Goal: Answer question/provide support

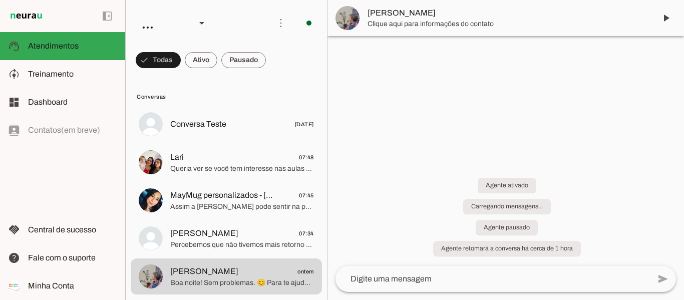
scroll to position [76, 0]
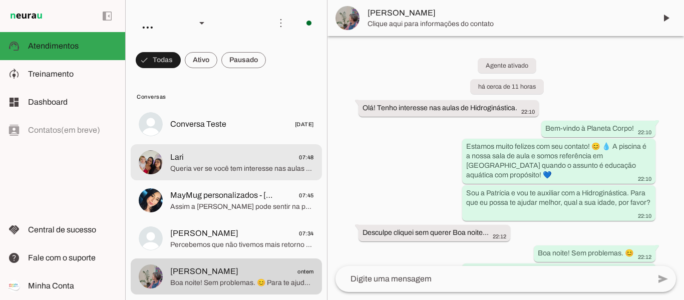
scroll to position [76, 0]
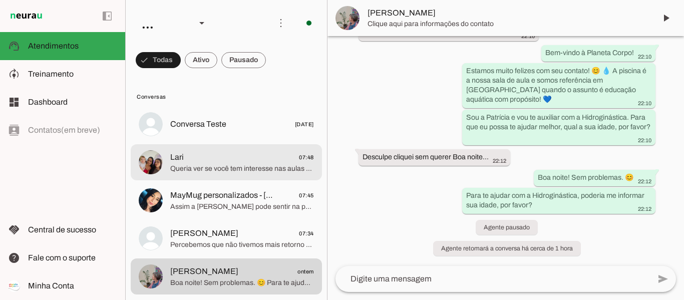
click at [215, 168] on span "Queria ver se você tem interesse nas aulas de natação para sua pequena?" at bounding box center [242, 169] width 144 height 10
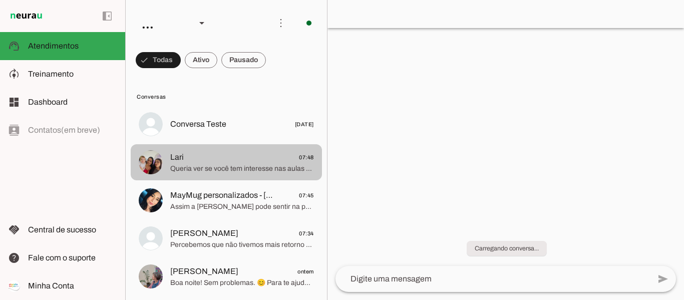
scroll to position [760, 0]
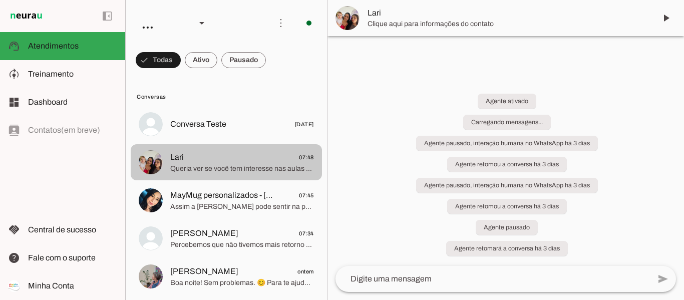
scroll to position [760, 0]
